Goal: Transaction & Acquisition: Subscribe to service/newsletter

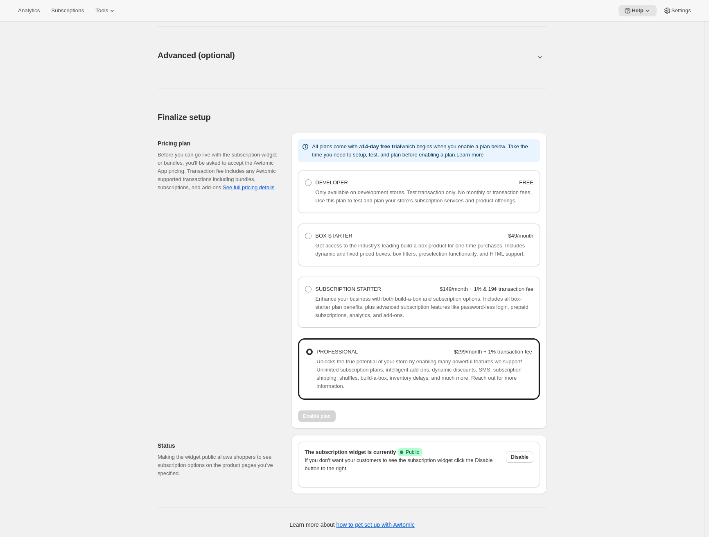
scroll to position [431, 0]
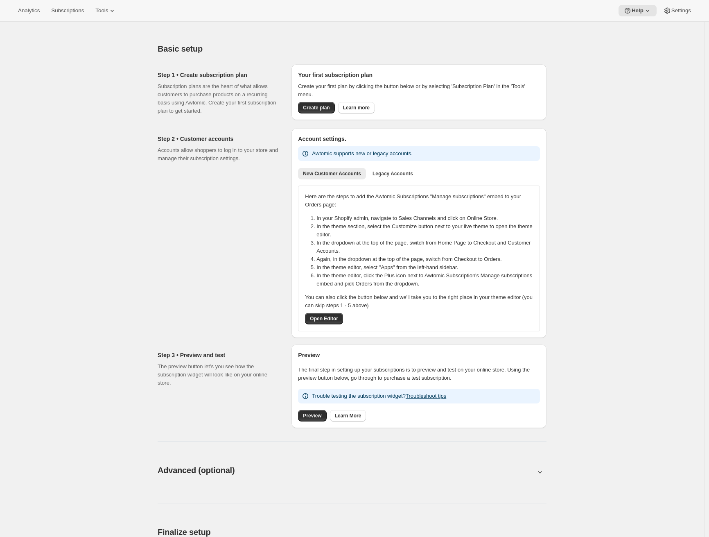
scroll to position [443, 0]
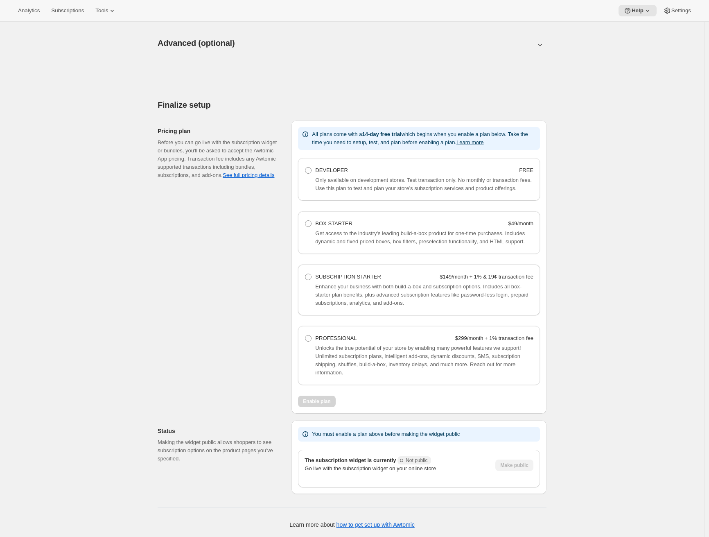
click at [345, 332] on div "PROFESSIONAL $299/month + 1% transaction fee Unlocks the true potential of your…" at bounding box center [419, 355] width 242 height 59
click at [341, 338] on span "PROFESSIONAL" at bounding box center [335, 338] width 41 height 6
click at [305, 335] on Professional "PROFESSIONAL $299/month + 1% transaction fee" at bounding box center [305, 335] width 0 height 0
radio Professional "true"
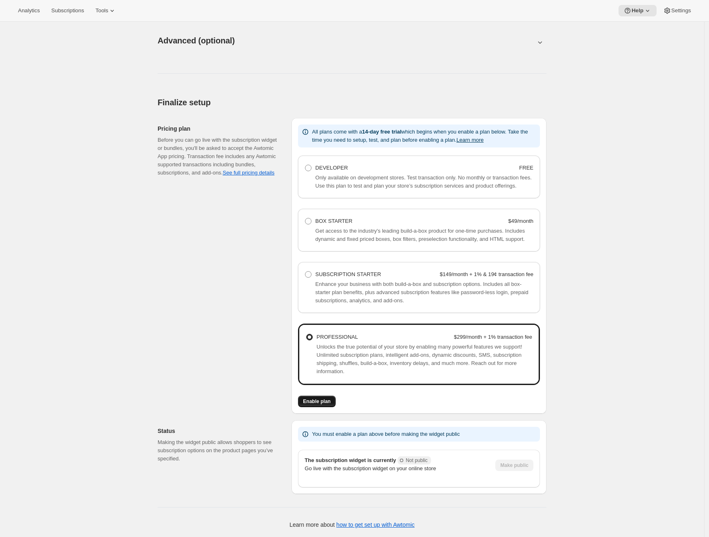
click at [320, 402] on span "Enable plan" at bounding box center [316, 401] width 27 height 7
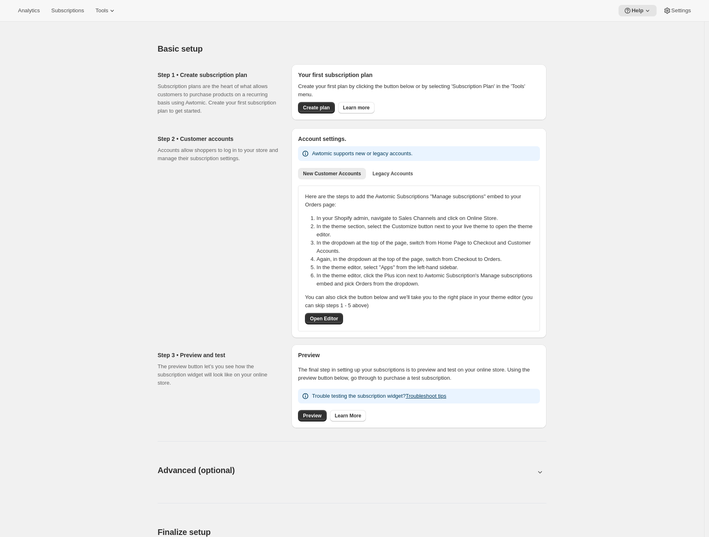
scroll to position [193, 0]
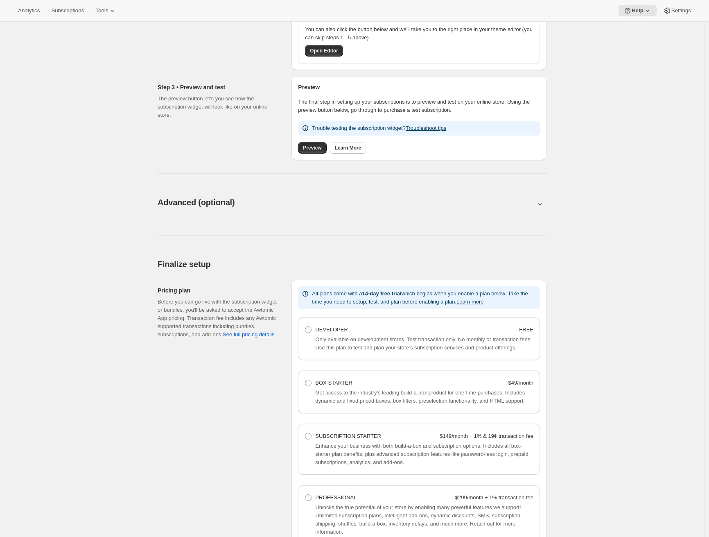
scroll to position [443, 0]
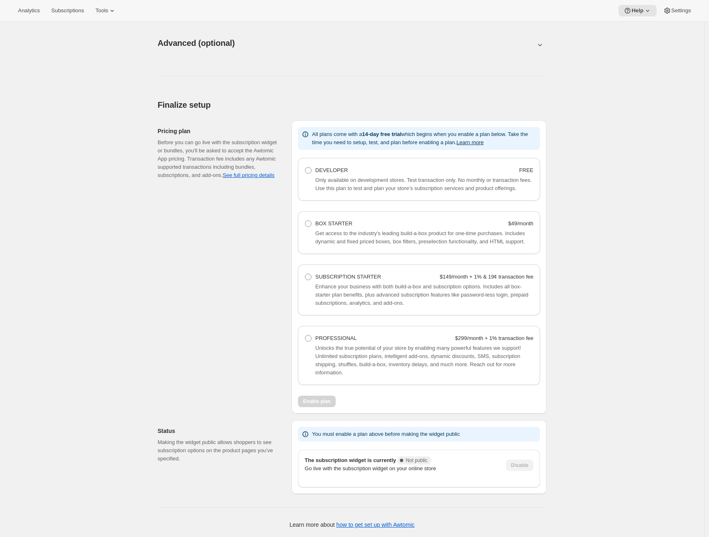
click at [230, 280] on div "Pricing plan Before you can go live with the subscription widget or bundles, yo…" at bounding box center [221, 266] width 127 height 293
